Goal: Entertainment & Leisure: Browse casually

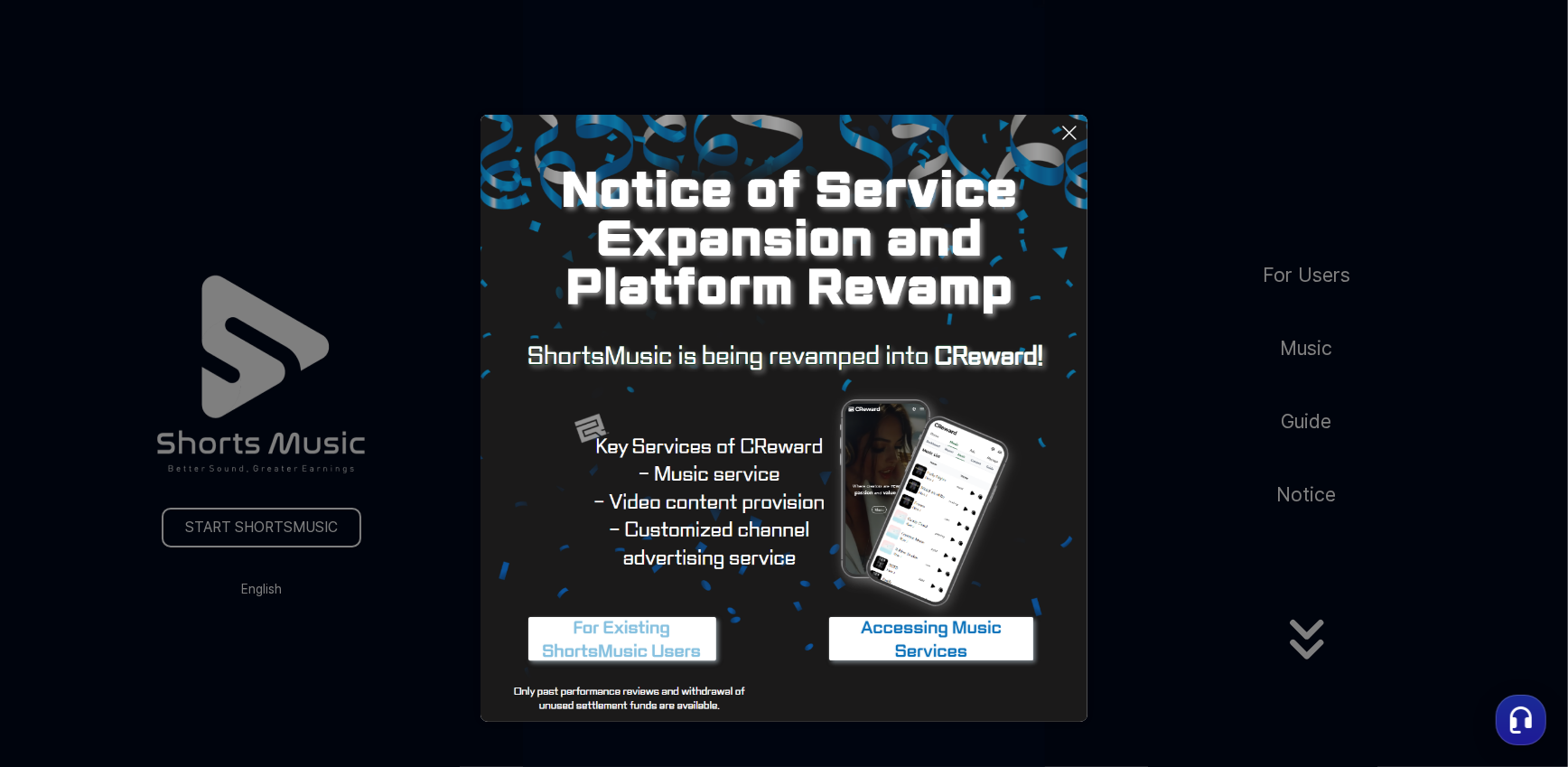
click at [1071, 136] on icon at bounding box center [1069, 132] width 22 height 22
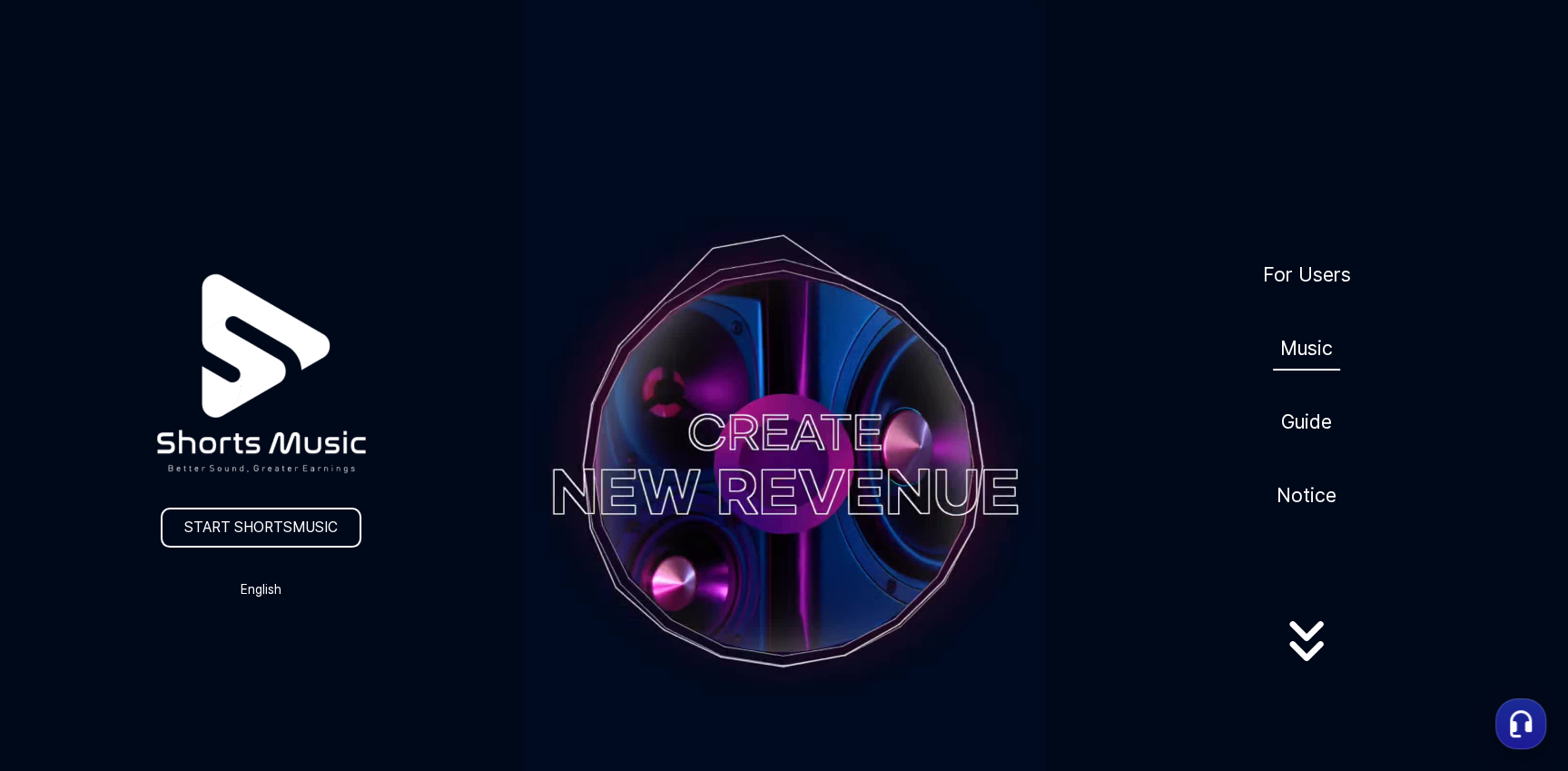
click at [1310, 341] on link "Music" at bounding box center [1306, 348] width 67 height 45
